Goal: Find specific page/section: Find specific page/section

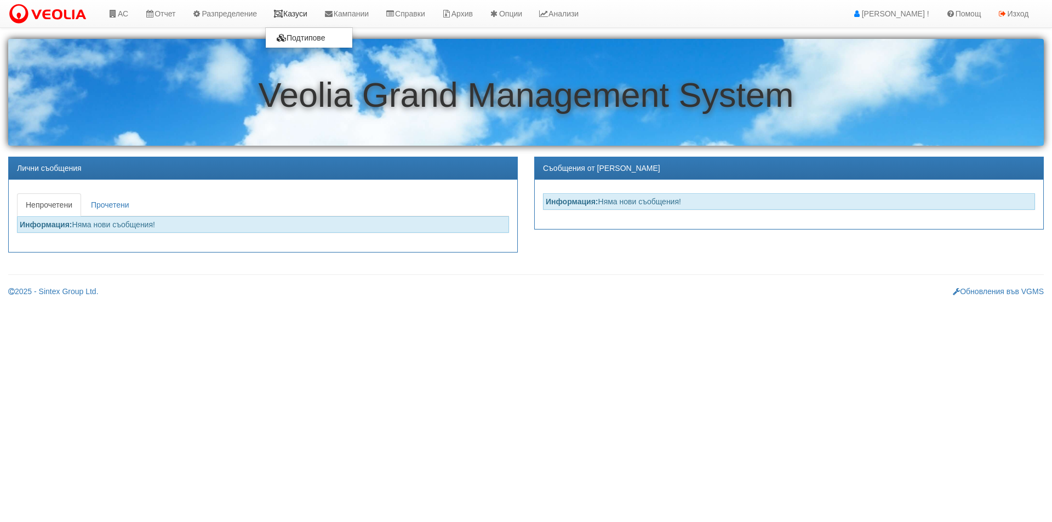
click at [298, 20] on link "Казуси" at bounding box center [290, 13] width 50 height 27
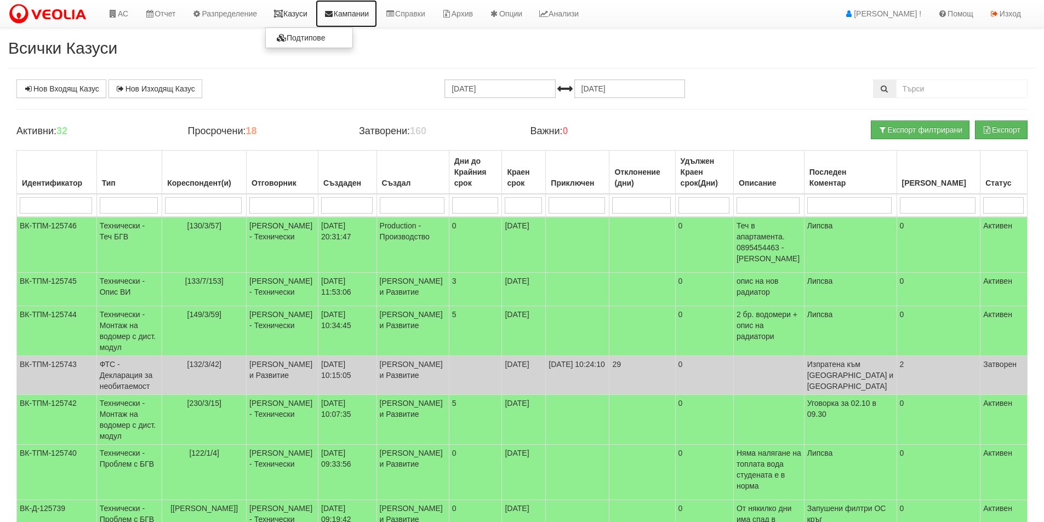
drag, startPoint x: 327, startPoint y: 5, endPoint x: 319, endPoint y: 7, distance: 7.7
click at [327, 5] on link "Кампании" at bounding box center [346, 13] width 61 height 27
click at [316, 7] on link "Казуси" at bounding box center [290, 13] width 50 height 27
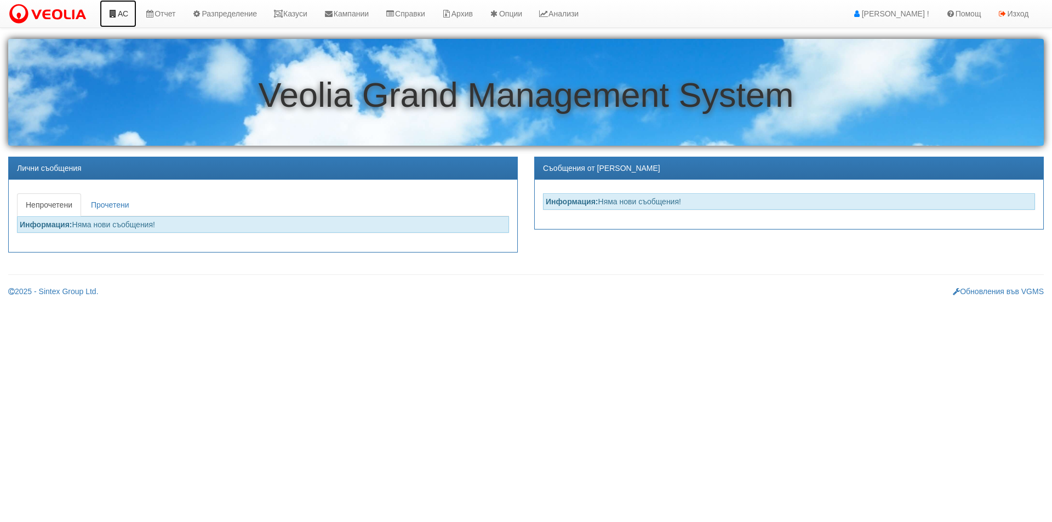
click at [130, 8] on link "АС" at bounding box center [118, 13] width 37 height 27
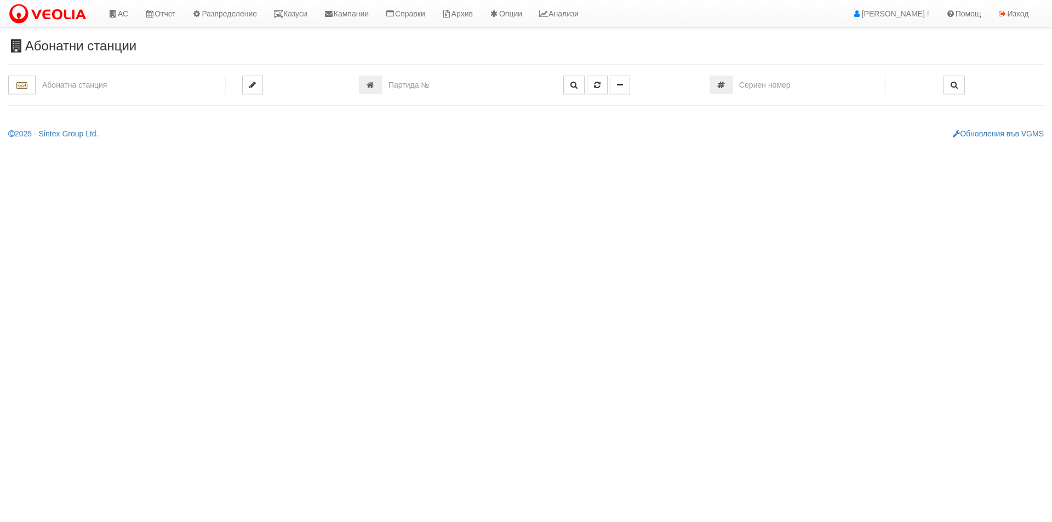
click at [143, 84] on input "text" at bounding box center [131, 85] width 190 height 19
click at [161, 101] on div "120/1 - Младост - "ВЕОЛИЯ"" at bounding box center [130, 102] width 187 height 13
type input "120/1 - Младост - "ВЕОЛИЯ""
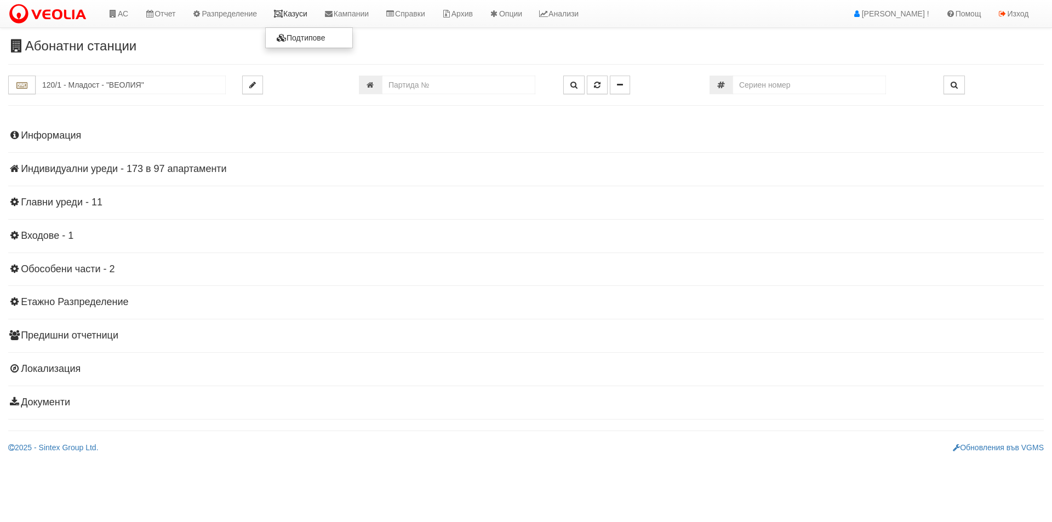
click at [291, 11] on link "Казуси" at bounding box center [290, 13] width 50 height 27
